Goal: Task Accomplishment & Management: Manage account settings

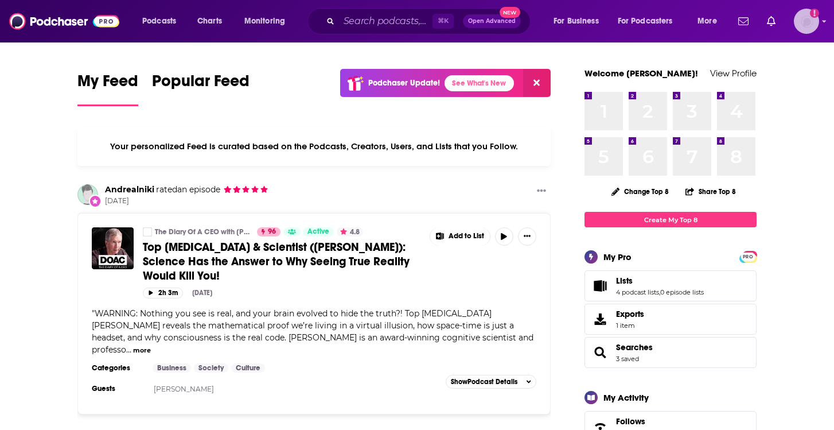
click at [809, 25] on img "Logged in as lrenschler" at bounding box center [806, 21] width 25 height 25
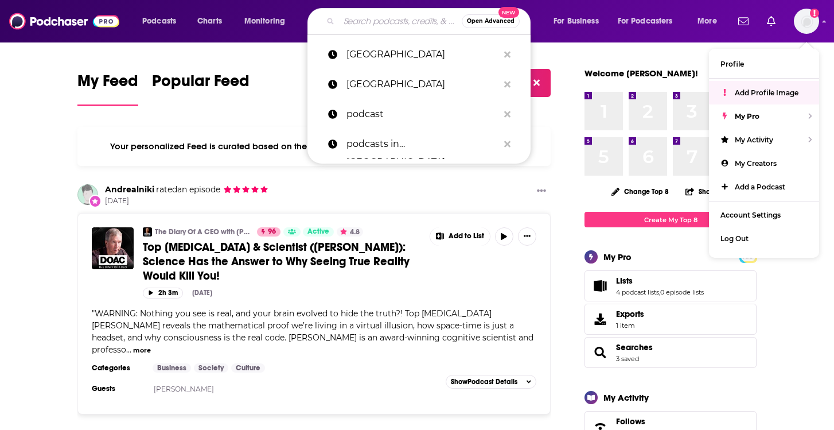
click at [364, 29] on input "Search podcasts, credits, & more..." at bounding box center [400, 21] width 123 height 18
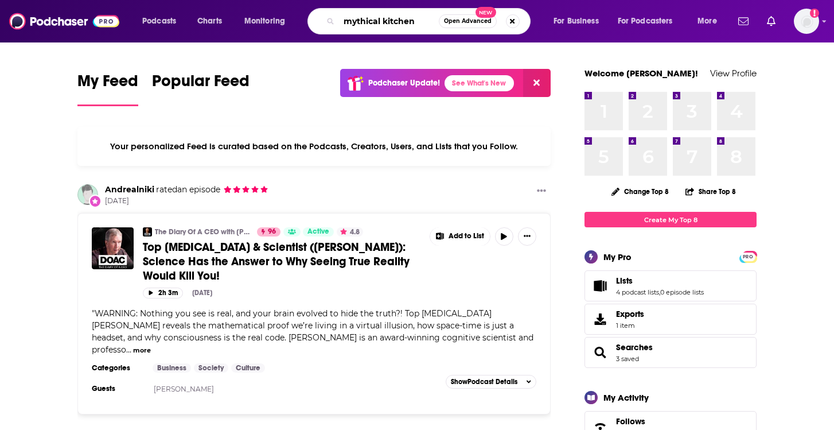
type input "mythical kitchen"
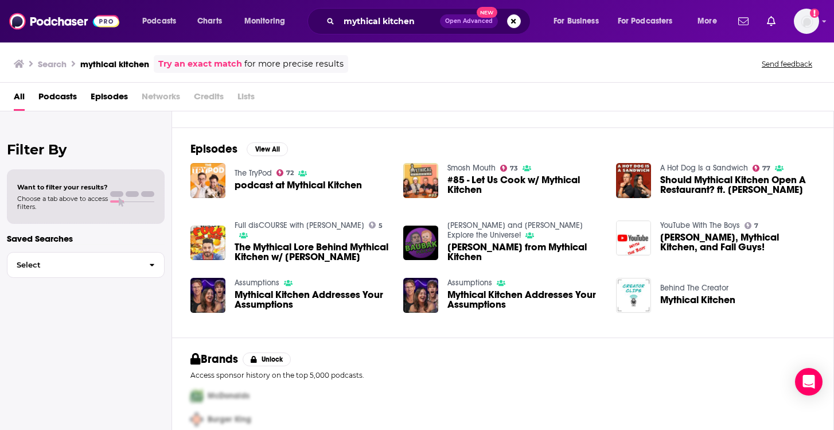
scroll to position [180, 0]
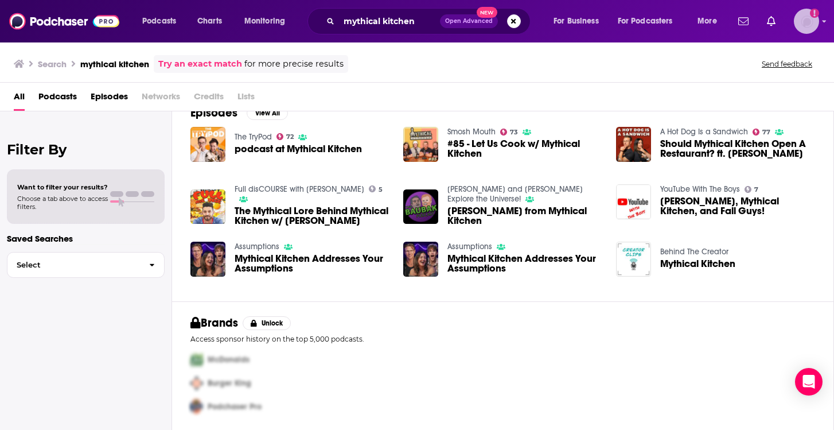
click at [805, 22] on img "Logged in as lrenschler" at bounding box center [806, 21] width 25 height 25
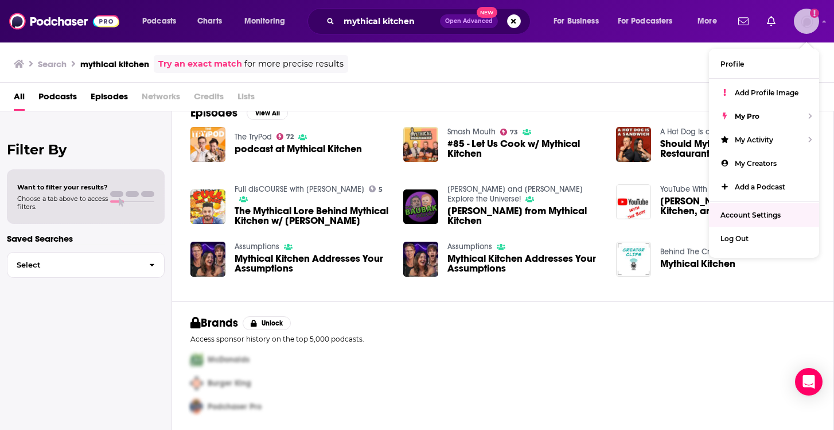
click at [744, 208] on link "Account Settings" at bounding box center [764, 215] width 110 height 24
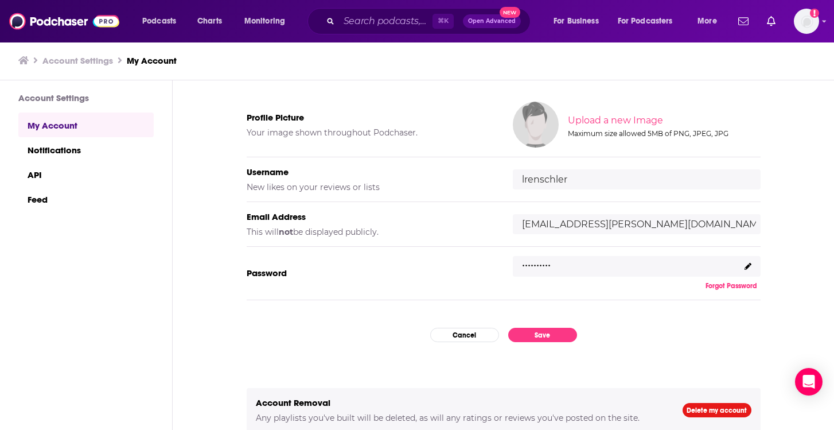
scroll to position [1, 0]
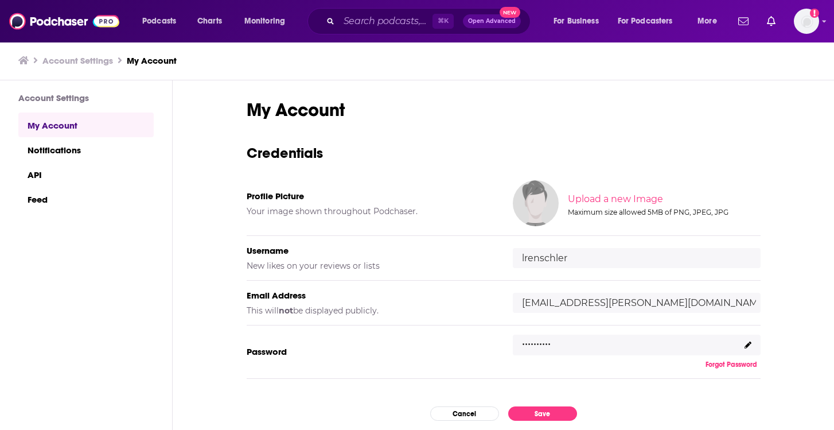
click at [820, 21] on div "Podcasts Charts Monitoring ⌘ K Open Advanced New For Business For Podcasters Mo…" at bounding box center [417, 21] width 834 height 42
click at [827, 24] on div "Podcasts Charts Monitoring ⌘ K Open Advanced New For Business For Podcasters Mo…" at bounding box center [417, 21] width 834 height 42
click at [819, 24] on div "Podcasts Charts Monitoring ⌘ K Open Advanced New For Business For Podcasters Mo…" at bounding box center [417, 21] width 834 height 42
click at [806, 21] on img "Logged in as lrenschler" at bounding box center [806, 21] width 25 height 25
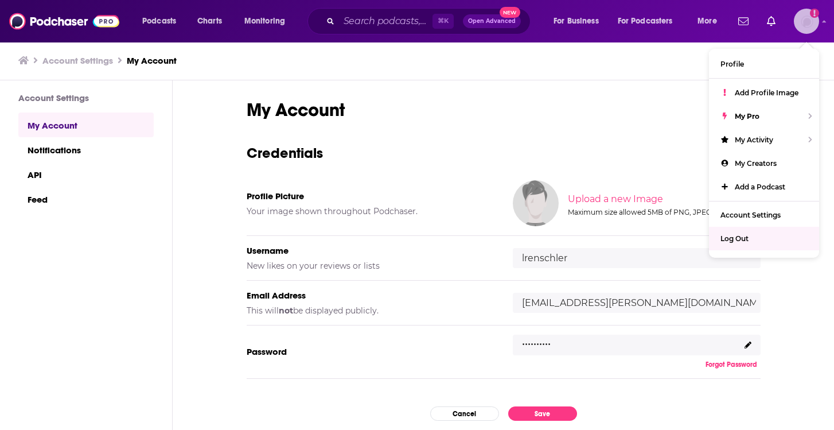
click at [749, 239] on span "Log Out" at bounding box center [734, 238] width 28 height 9
